Goal: Information Seeking & Learning: Learn about a topic

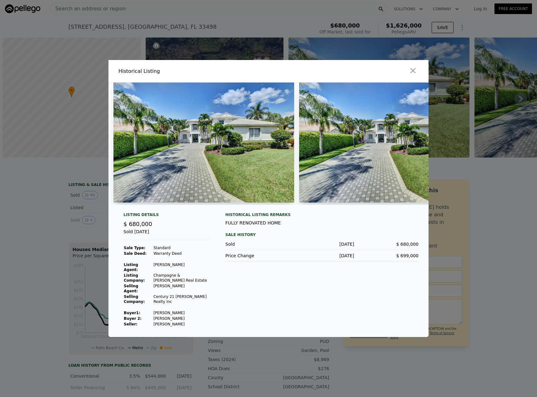
scroll to position [0, 6412]
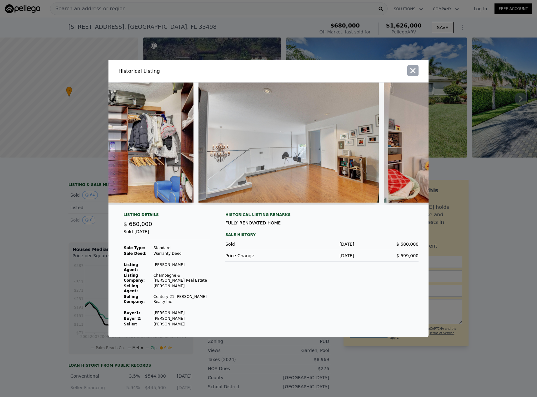
click at [410, 75] on icon "button" at bounding box center [413, 70] width 9 height 9
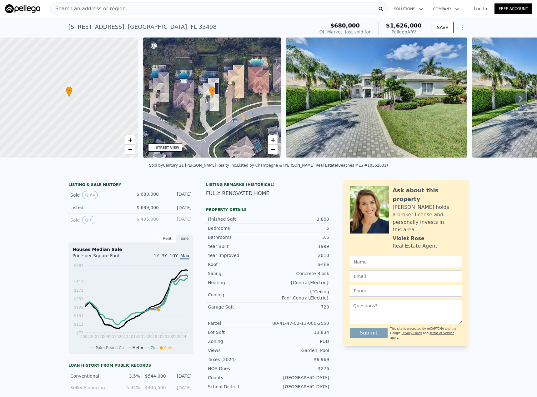
click at [22, 7] on img at bounding box center [22, 8] width 35 height 9
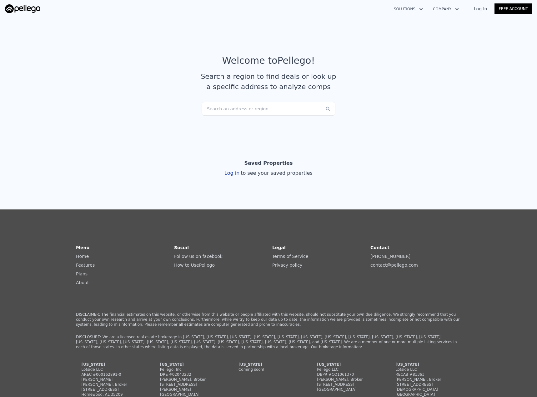
click at [215, 104] on div "Search an address or region..." at bounding box center [269, 109] width 134 height 14
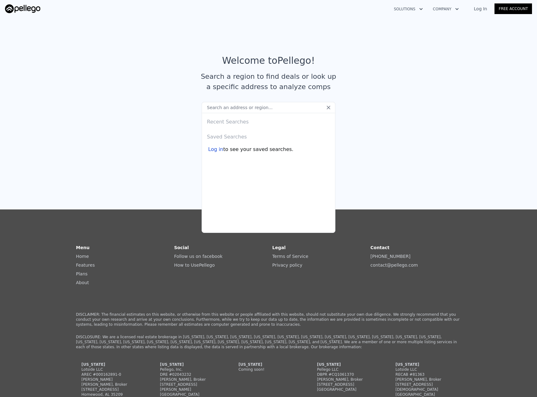
click at [216, 109] on input "text" at bounding box center [269, 107] width 134 height 11
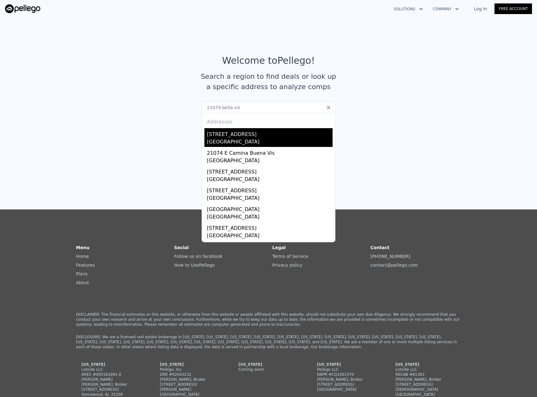
type input "21074 bella vis"
click at [269, 140] on div "[GEOGRAPHIC_DATA]" at bounding box center [270, 142] width 126 height 9
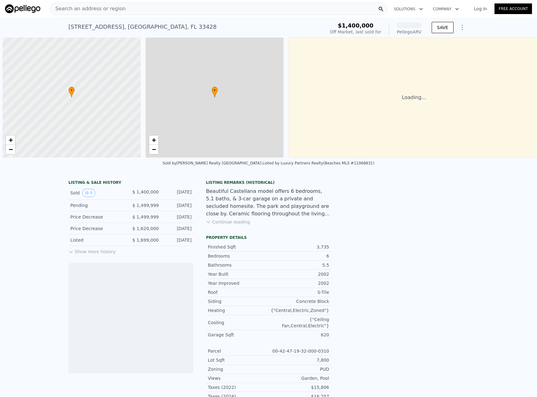
scroll to position [0, 3]
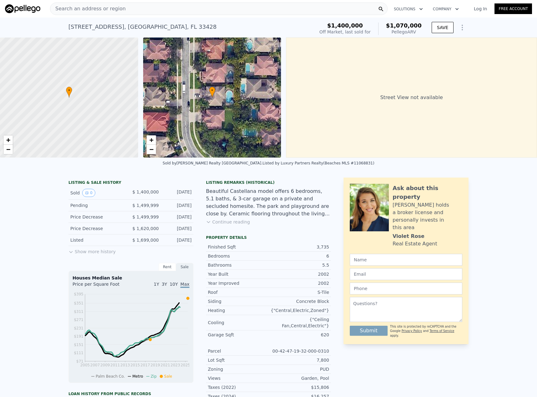
click at [84, 255] on button "Show more history" at bounding box center [91, 250] width 47 height 9
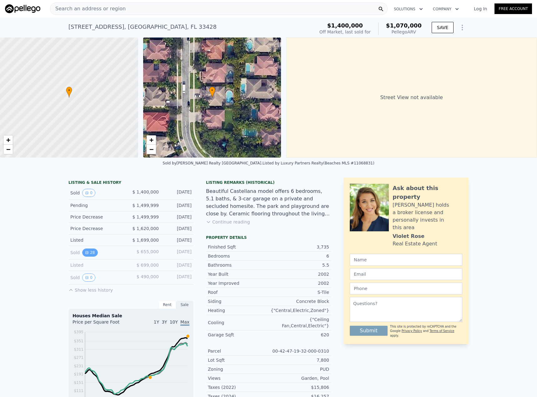
click at [88, 257] on button "28" at bounding box center [89, 253] width 15 height 8
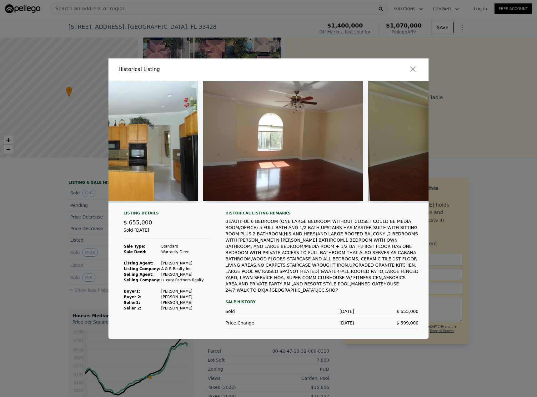
scroll to position [0, 418]
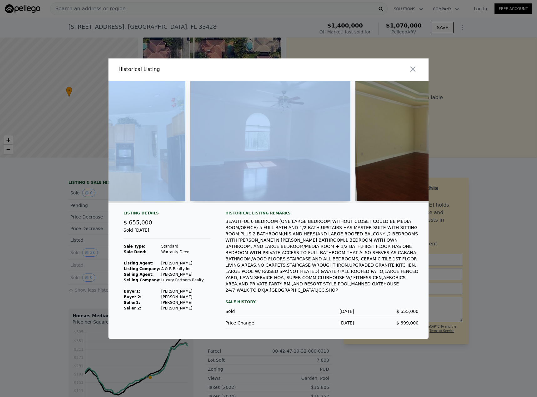
drag, startPoint x: 176, startPoint y: 212, endPoint x: 215, endPoint y: 209, distance: 39.2
click at [215, 208] on div at bounding box center [269, 144] width 320 height 127
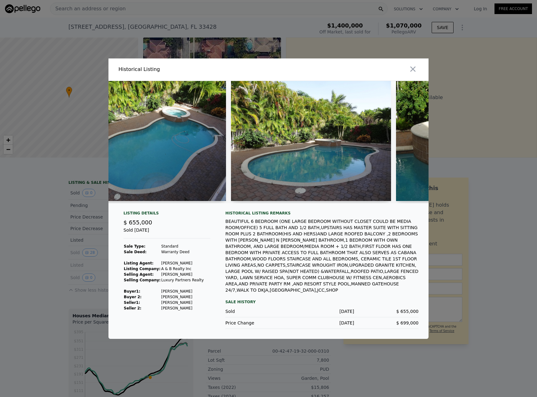
scroll to position [0, 2198]
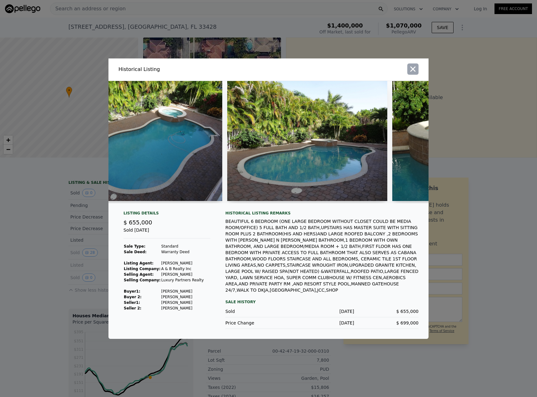
click at [413, 74] on icon "button" at bounding box center [413, 69] width 9 height 9
